Goal: Task Accomplishment & Management: Manage account settings

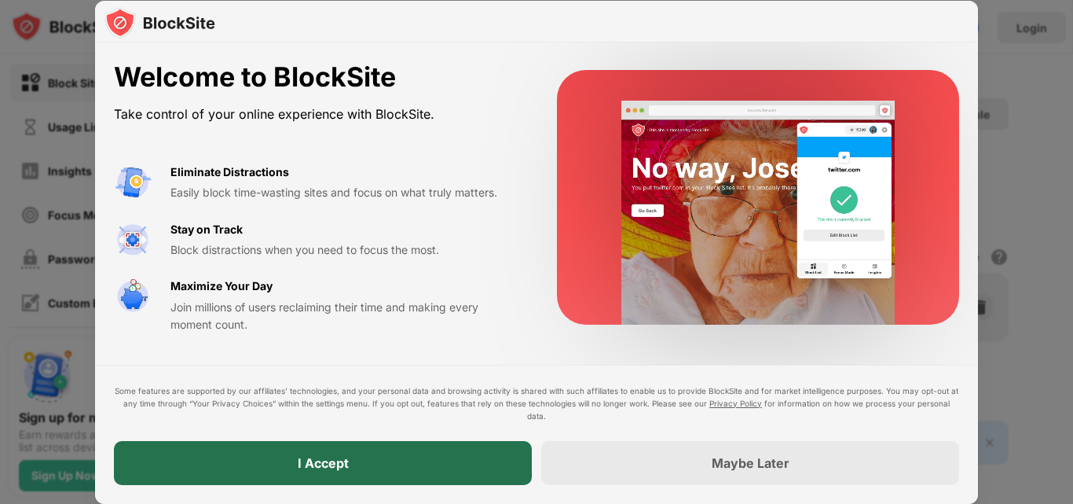
click at [474, 463] on div "I Accept" at bounding box center [323, 463] width 418 height 44
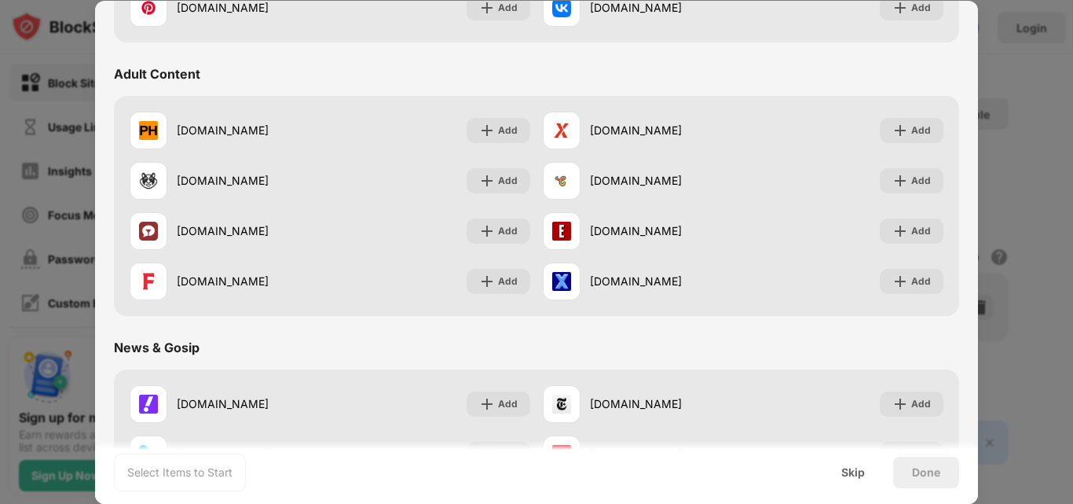
scroll to position [669, 0]
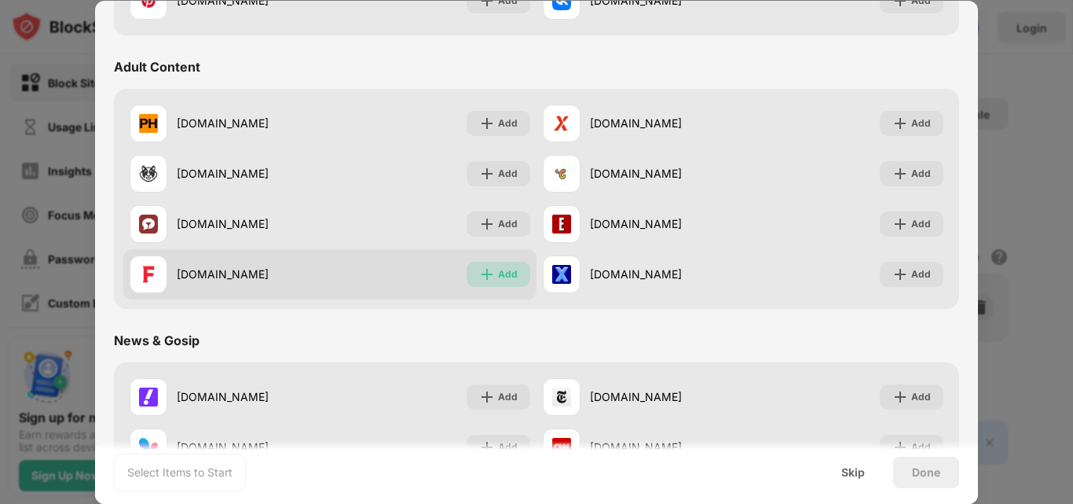
click at [491, 277] on div "Add" at bounding box center [499, 274] width 64 height 25
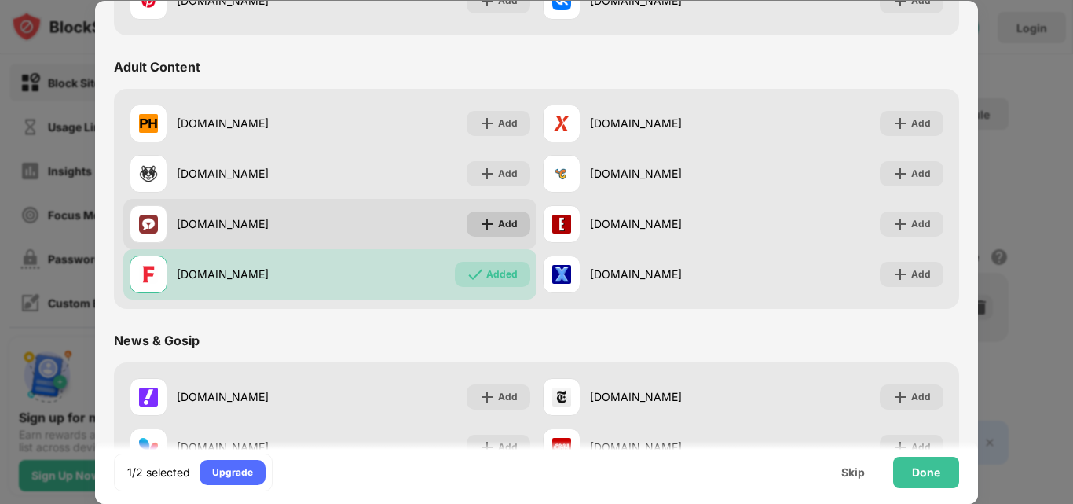
click at [498, 221] on div "Add" at bounding box center [508, 224] width 20 height 16
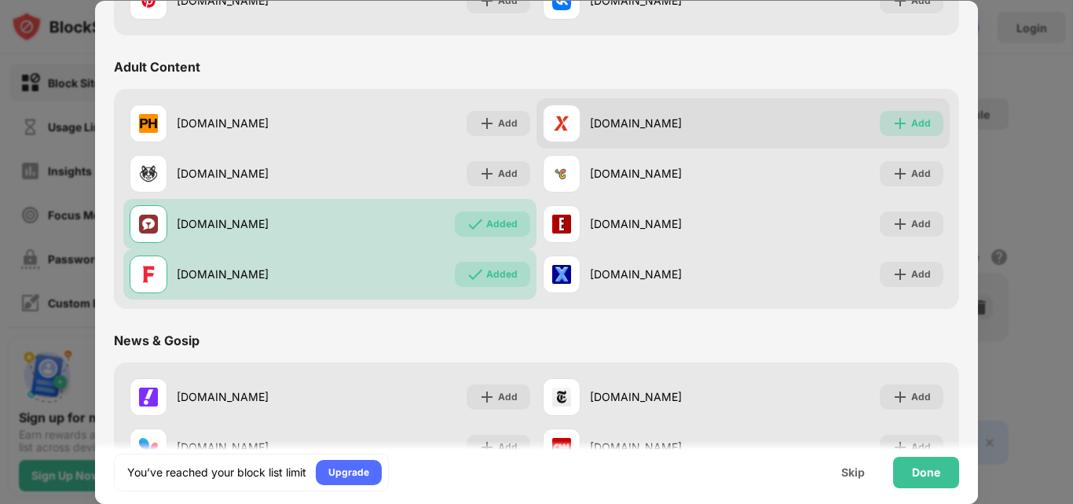
click at [911, 125] on div "Add" at bounding box center [921, 123] width 20 height 16
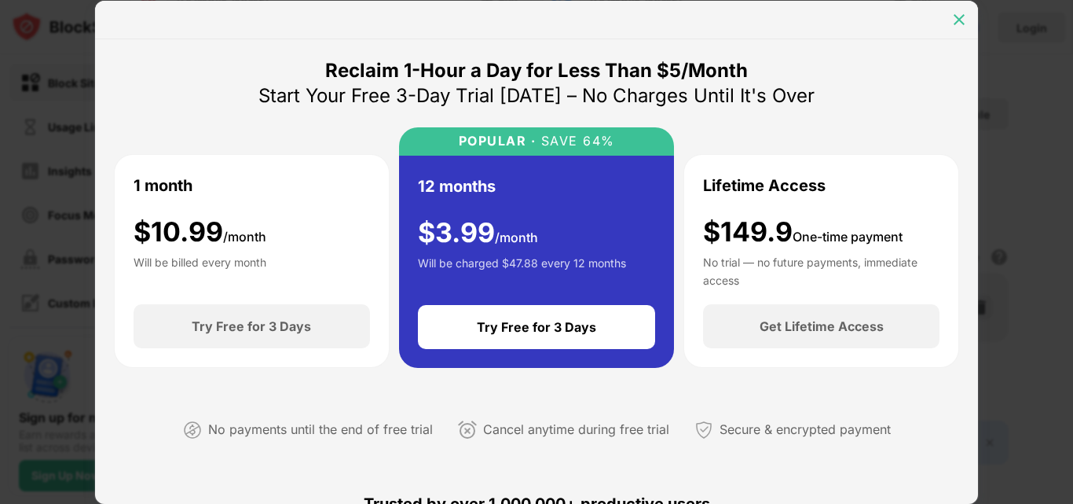
click at [957, 18] on img at bounding box center [959, 20] width 16 height 16
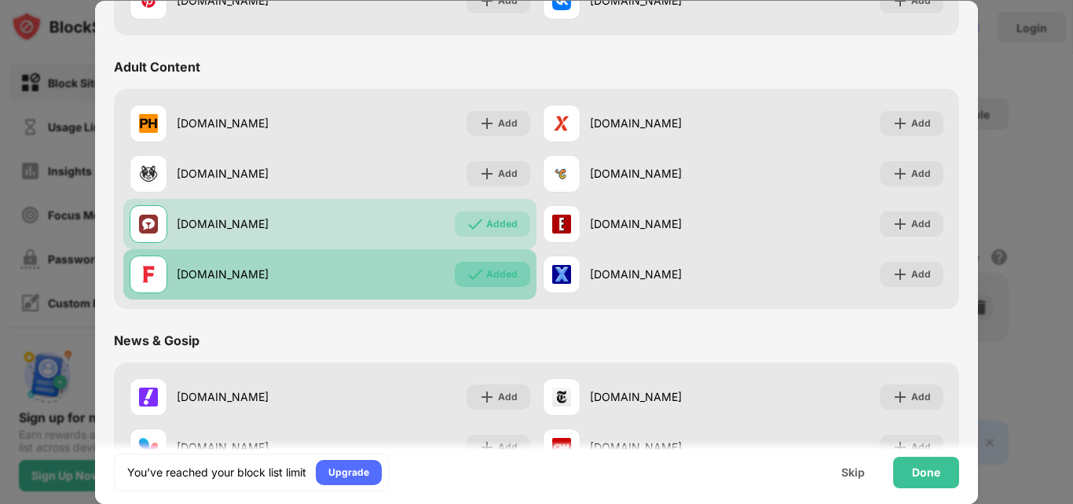
click at [508, 274] on div "Added" at bounding box center [501, 274] width 31 height 16
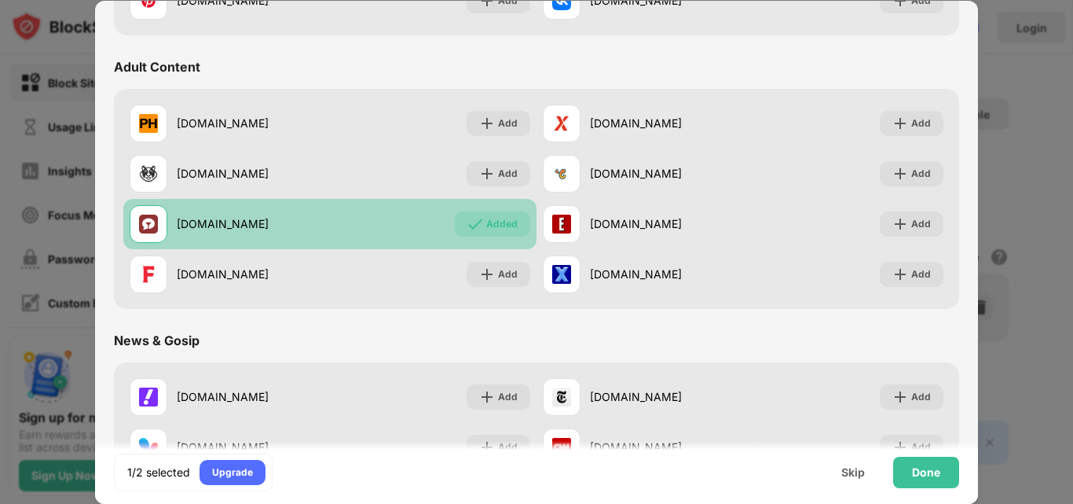
click at [498, 222] on div "Added" at bounding box center [501, 224] width 31 height 16
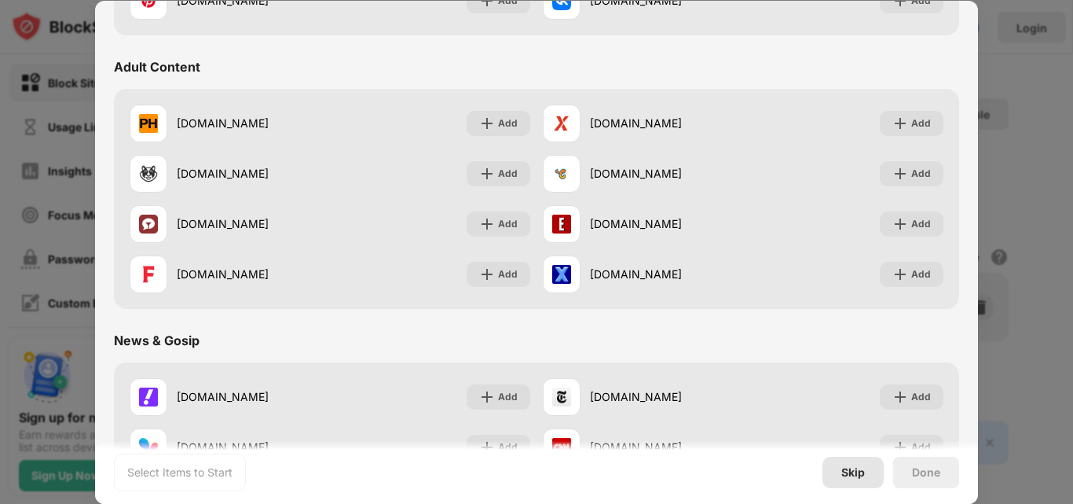
click at [859, 479] on div "Skip" at bounding box center [852, 471] width 61 height 31
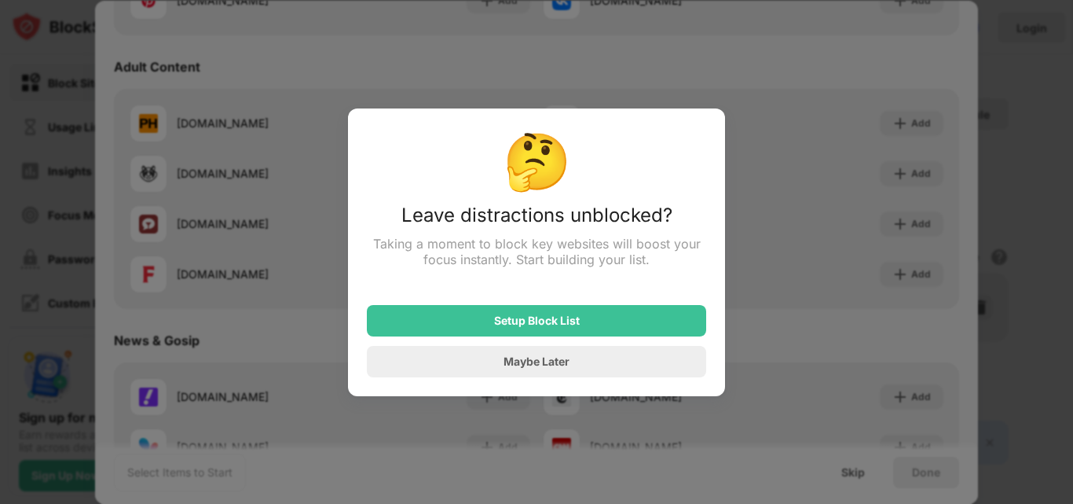
click at [830, 322] on div at bounding box center [536, 252] width 1073 height 504
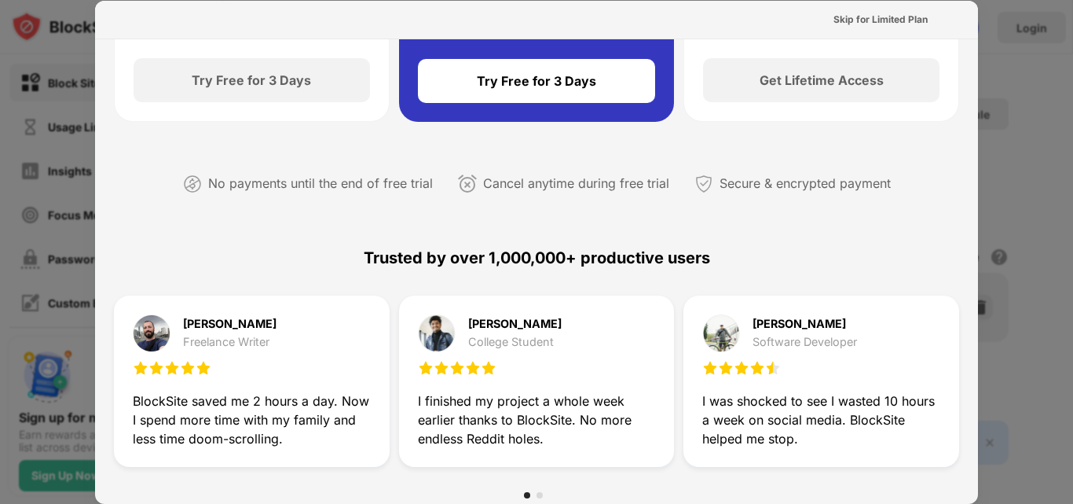
scroll to position [344, 0]
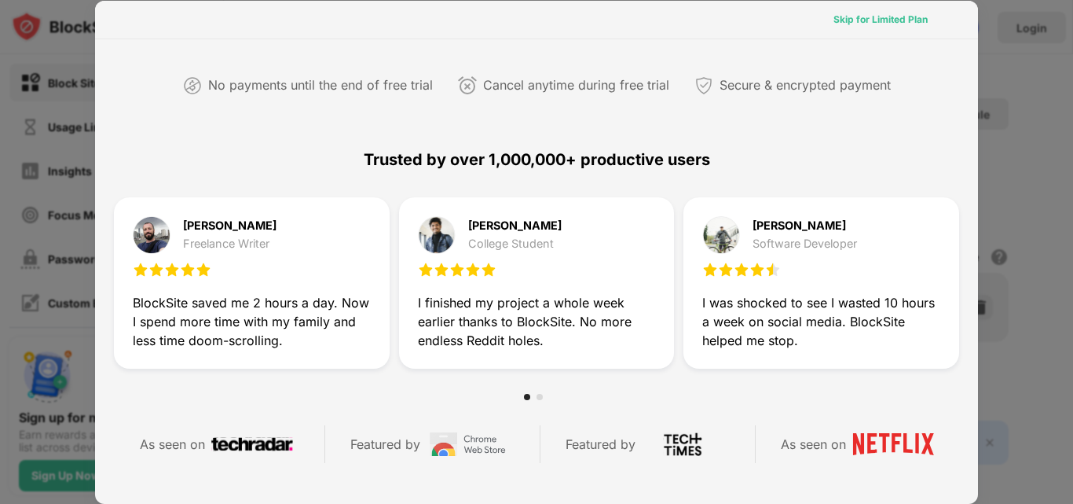
click at [881, 24] on div "Skip for Limited Plan" at bounding box center [880, 20] width 94 height 16
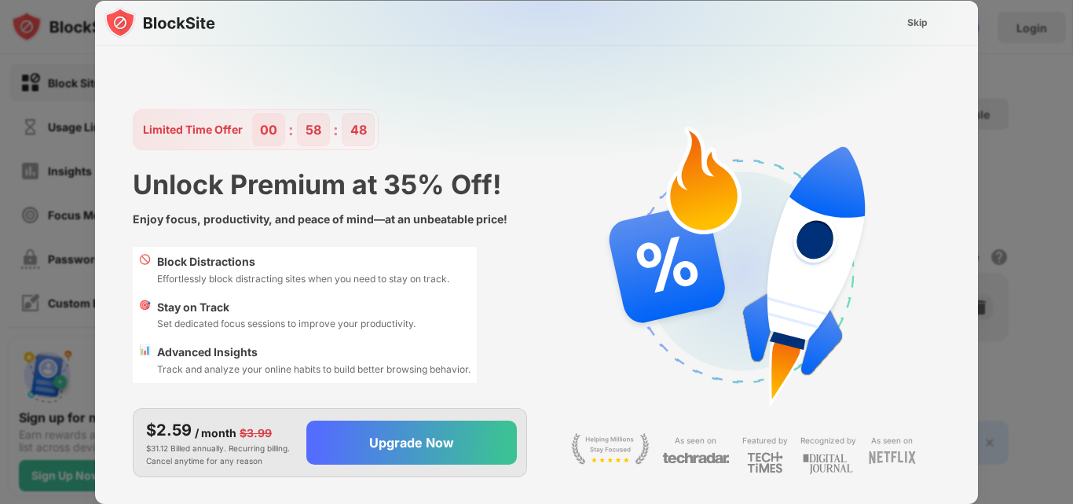
scroll to position [0, 0]
click at [911, 19] on div "Skip" at bounding box center [917, 23] width 20 height 16
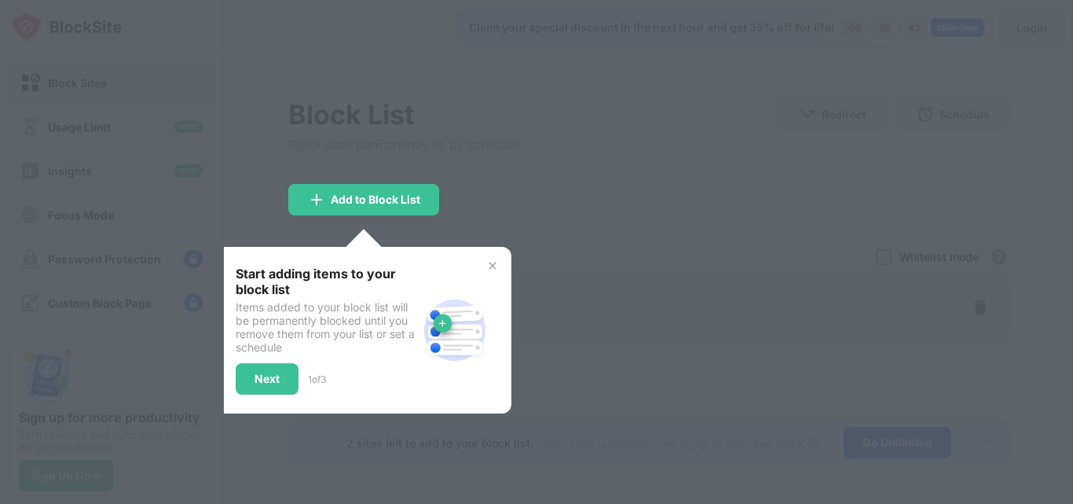
click at [635, 162] on div at bounding box center [536, 252] width 1073 height 504
click at [395, 207] on div "Add to Block List" at bounding box center [363, 199] width 151 height 31
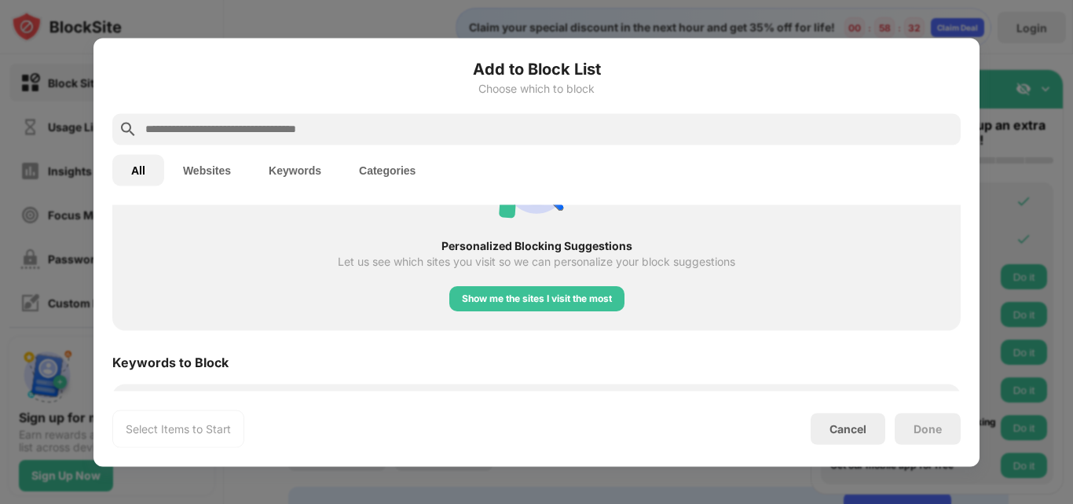
scroll to position [822, 0]
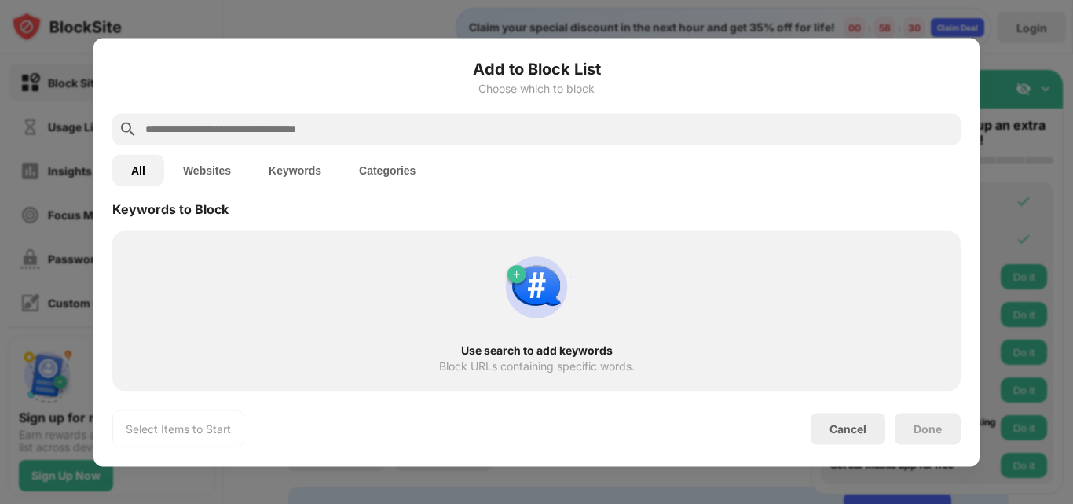
click at [578, 125] on input "text" at bounding box center [549, 128] width 811 height 19
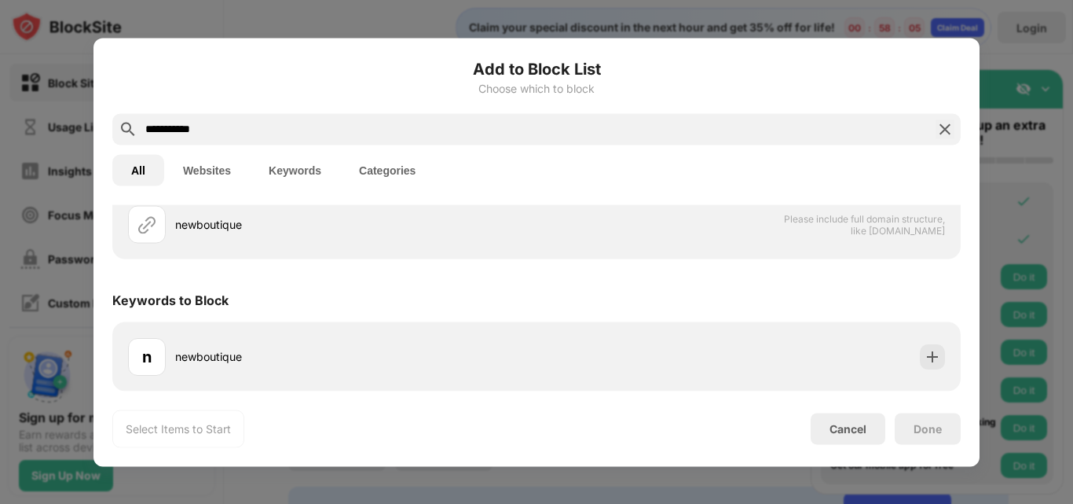
scroll to position [0, 0]
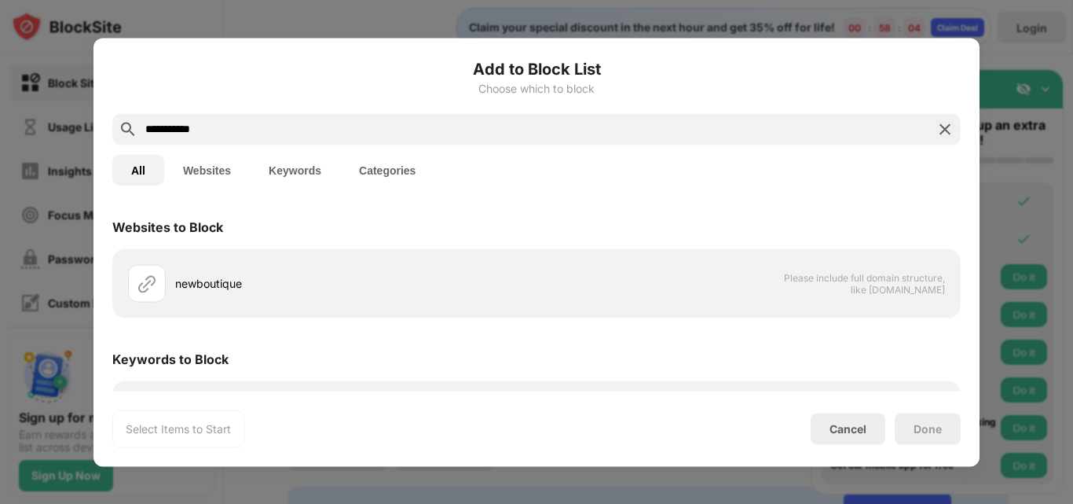
type input "**********"
click at [203, 174] on button "Websites" at bounding box center [207, 169] width 86 height 31
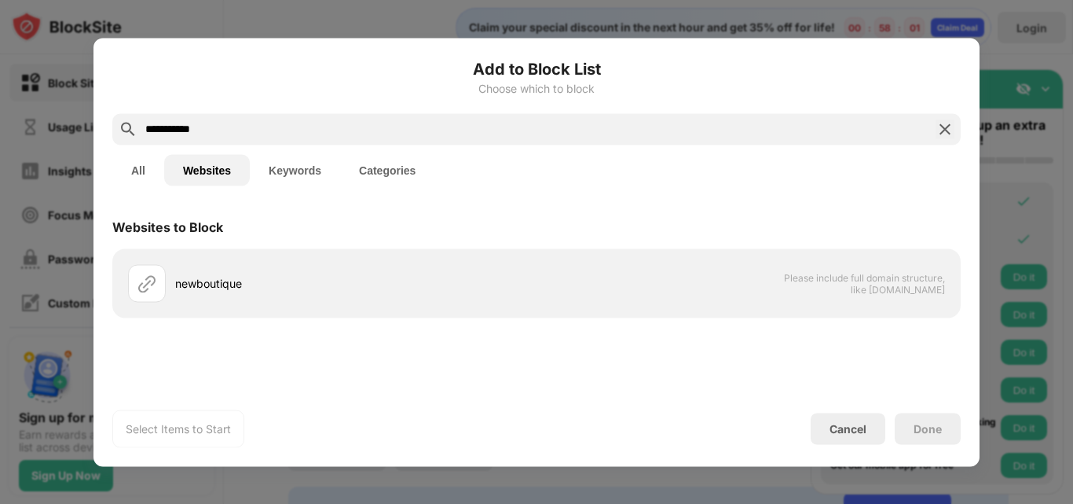
click at [923, 129] on input "**********" at bounding box center [537, 128] width 786 height 19
click at [948, 126] on img at bounding box center [945, 128] width 19 height 19
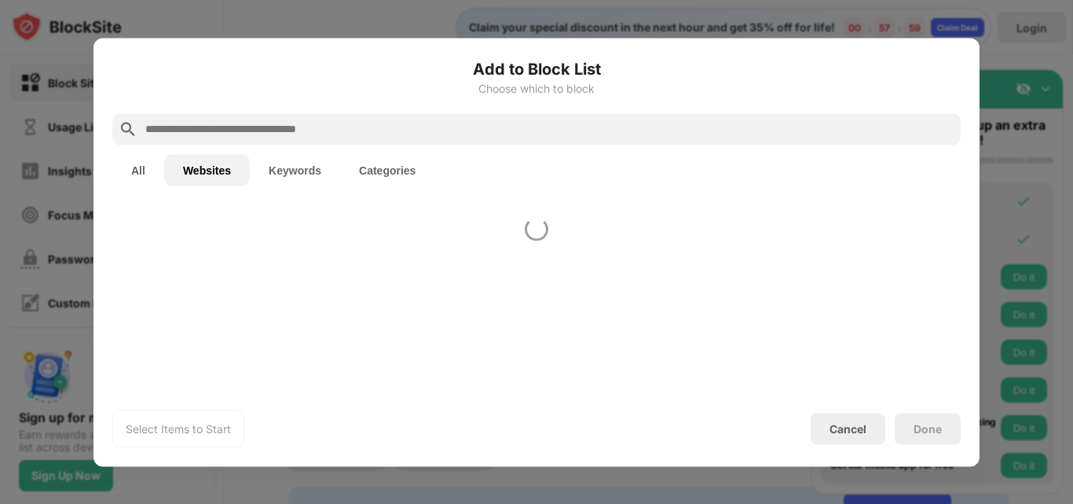
click at [1039, 216] on div at bounding box center [536, 252] width 1073 height 504
